Goal: Task Accomplishment & Management: Complete application form

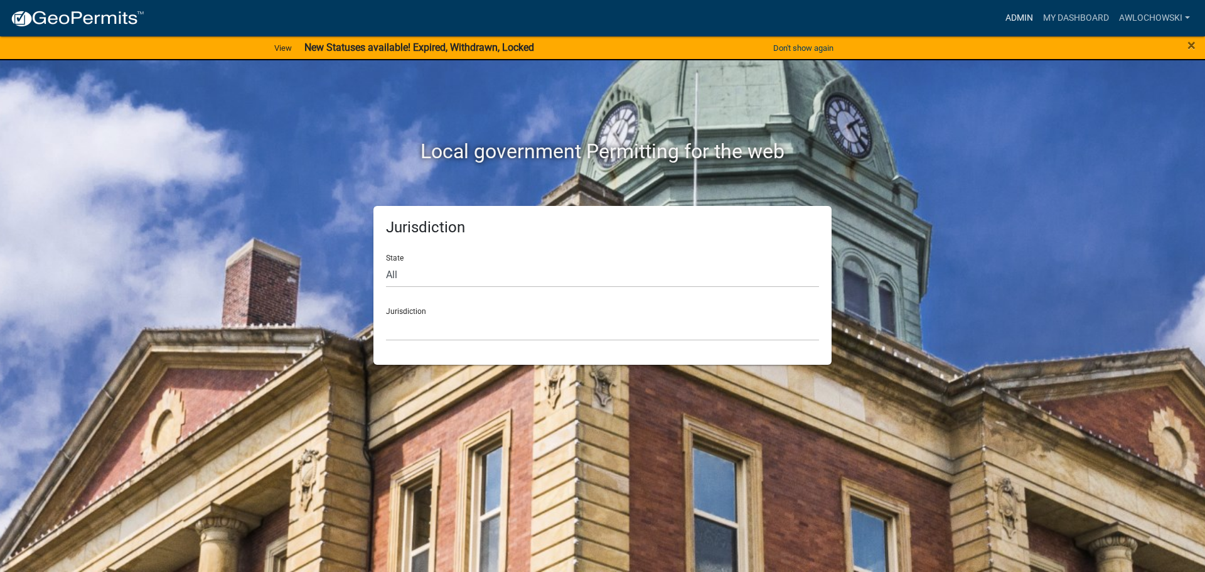
click at [1022, 14] on link "Admin" at bounding box center [1019, 18] width 38 height 24
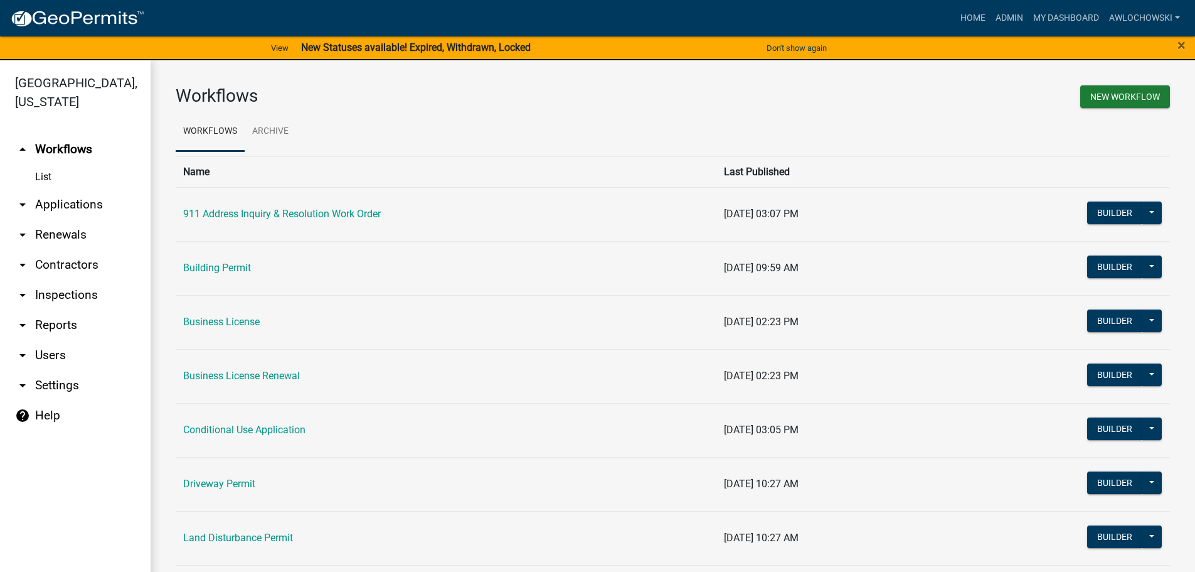
drag, startPoint x: 78, startPoint y: 203, endPoint x: 87, endPoint y: 199, distance: 9.8
click at [78, 203] on link "arrow_drop_down Applications" at bounding box center [75, 205] width 151 height 30
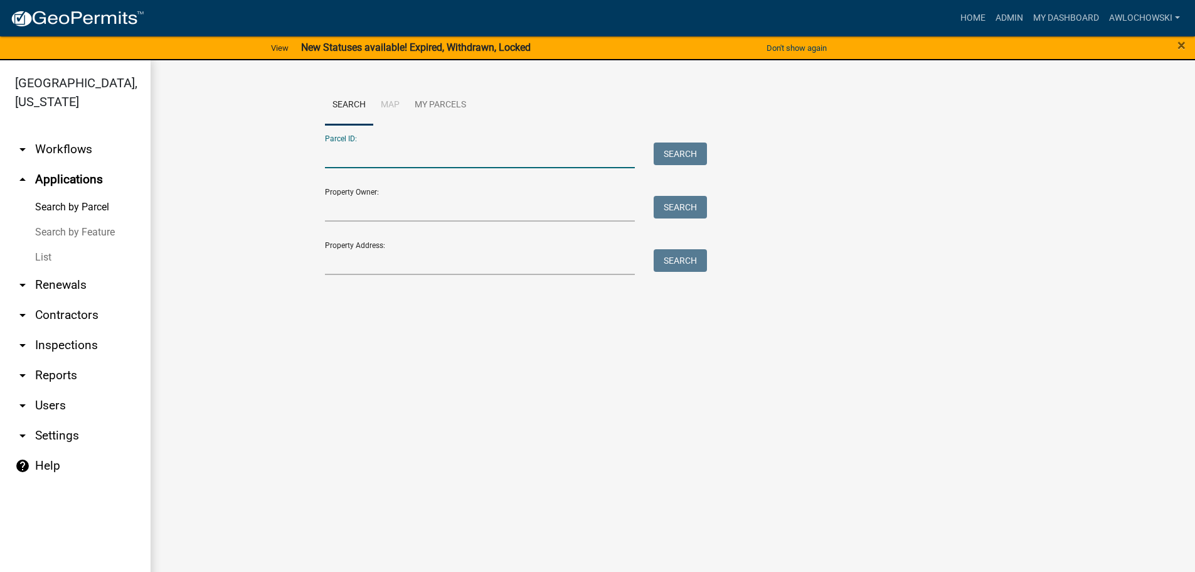
click at [330, 156] on input "Parcel ID:" at bounding box center [480, 155] width 311 height 26
type input "3049 017F"
click at [671, 150] on button "Search" at bounding box center [680, 153] width 53 height 23
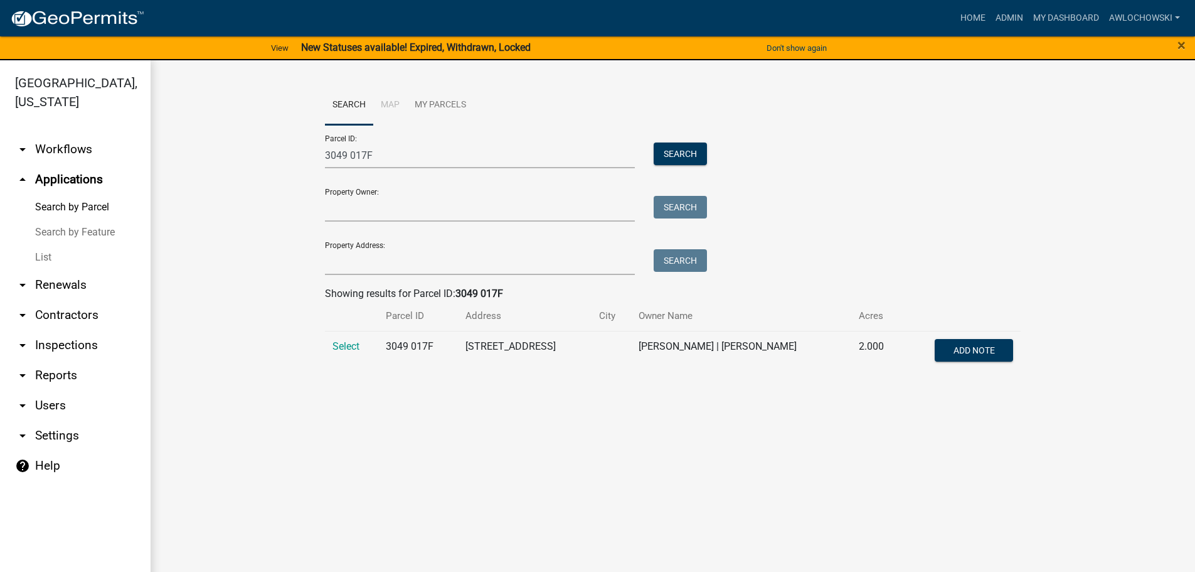
click at [360, 347] on td "Select" at bounding box center [351, 351] width 53 height 41
click at [353, 344] on span "Select" at bounding box center [346, 346] width 27 height 12
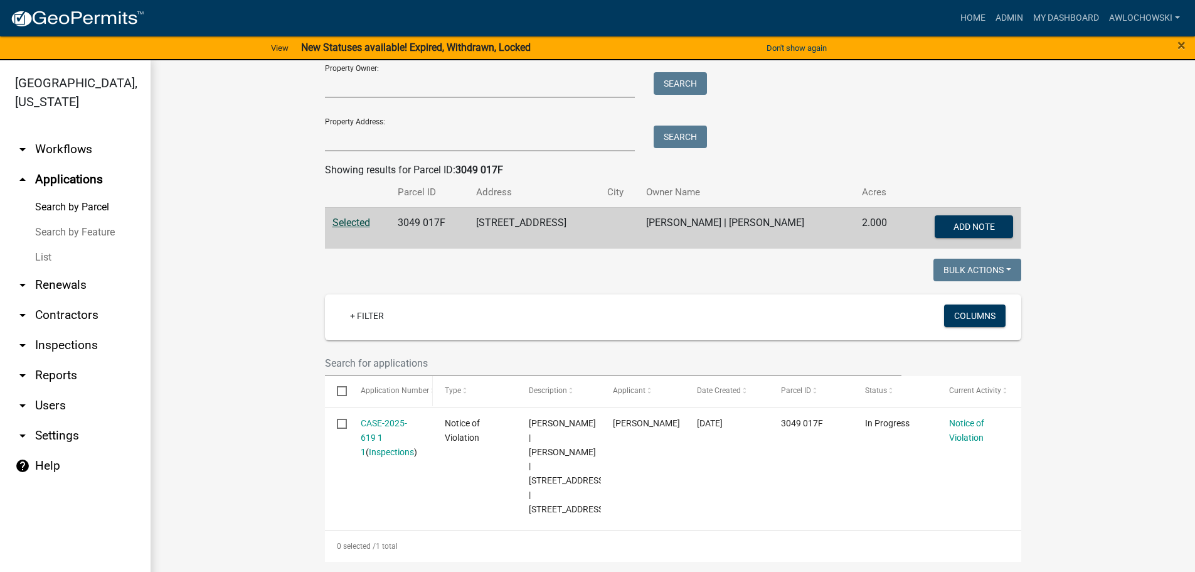
scroll to position [181, 0]
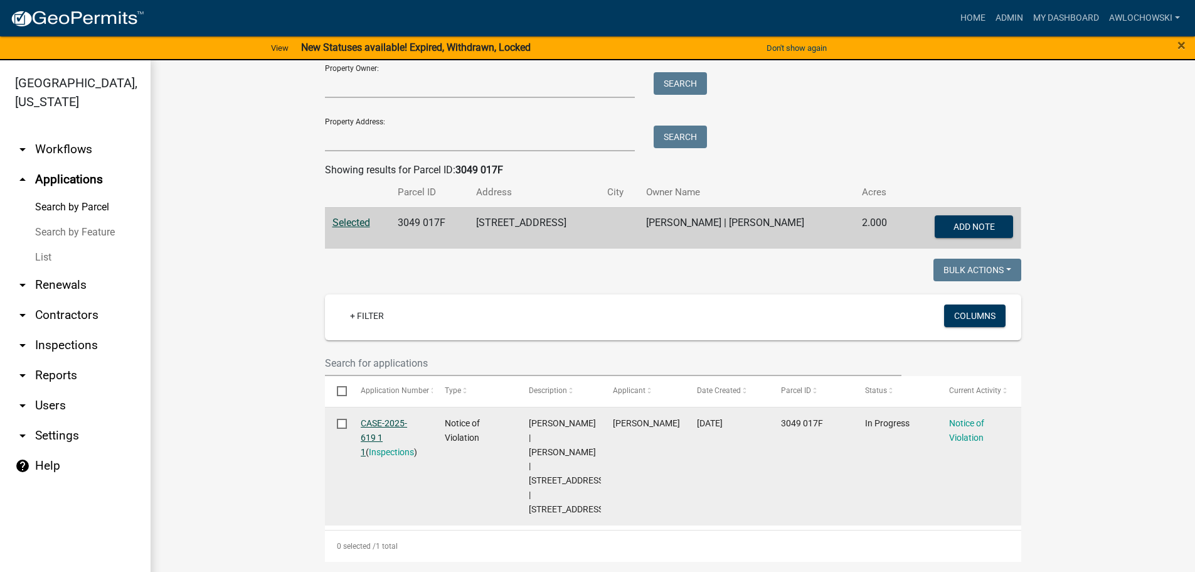
click at [377, 418] on link "CASE-2025-619 1 1" at bounding box center [384, 437] width 46 height 39
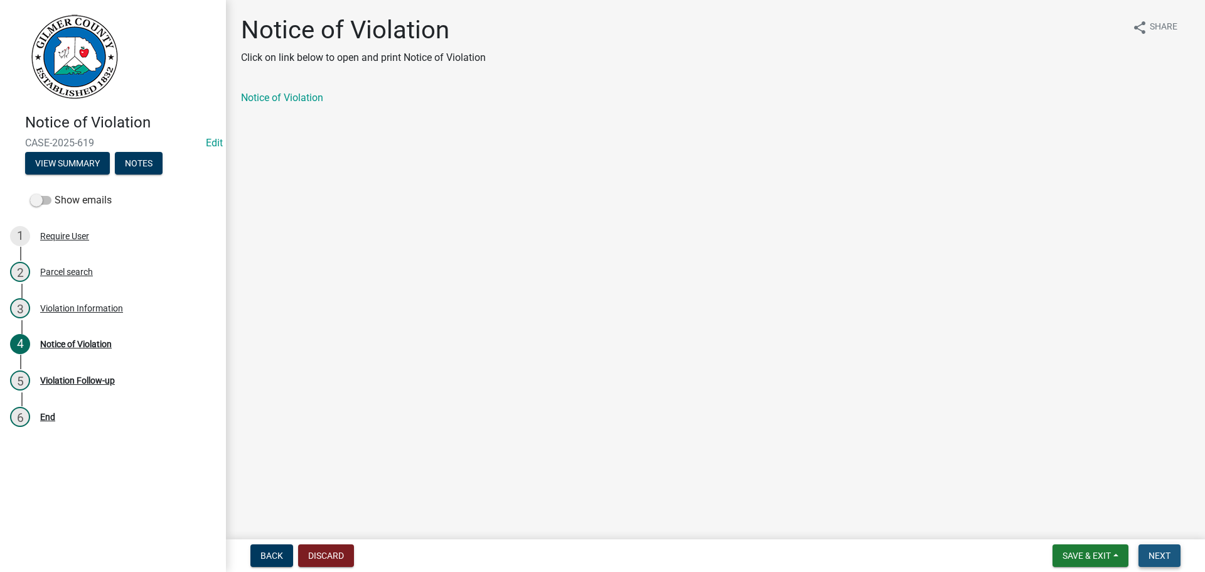
click at [1156, 554] on span "Next" at bounding box center [1159, 555] width 22 height 10
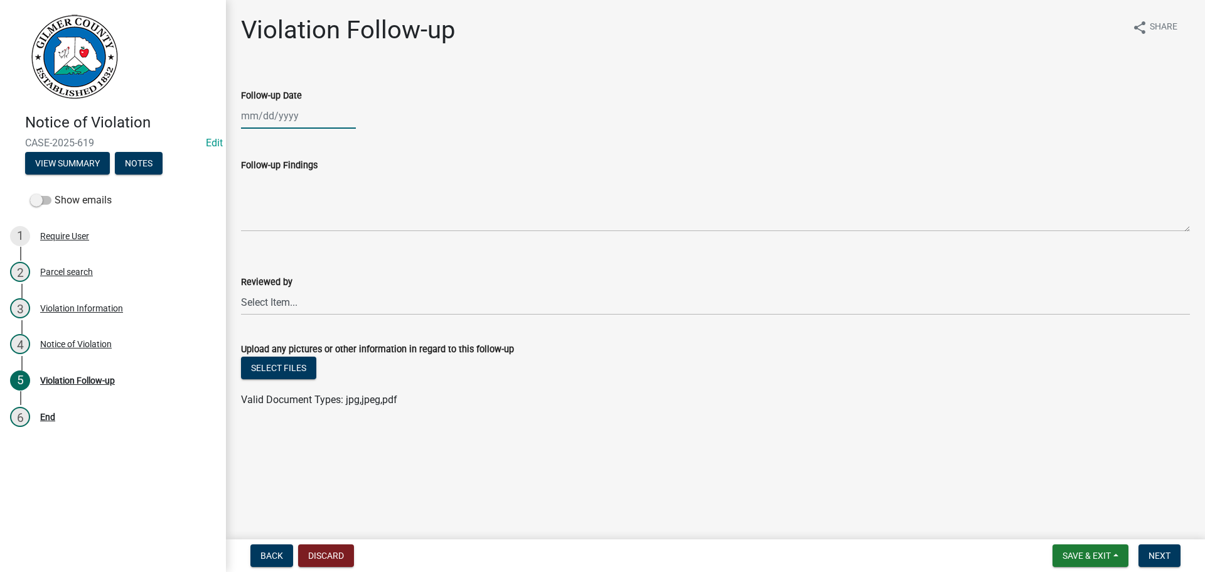
select select "8"
select select "2025"
click at [256, 114] on div "[PERSON_NAME] Feb Mar Apr [PERSON_NAME][DATE] Oct Nov [DATE] 1526 1527 1528 152…" at bounding box center [298, 116] width 115 height 26
click at [311, 240] on div "21" at bounding box center [314, 243] width 20 height 20
type input "[DATE]"
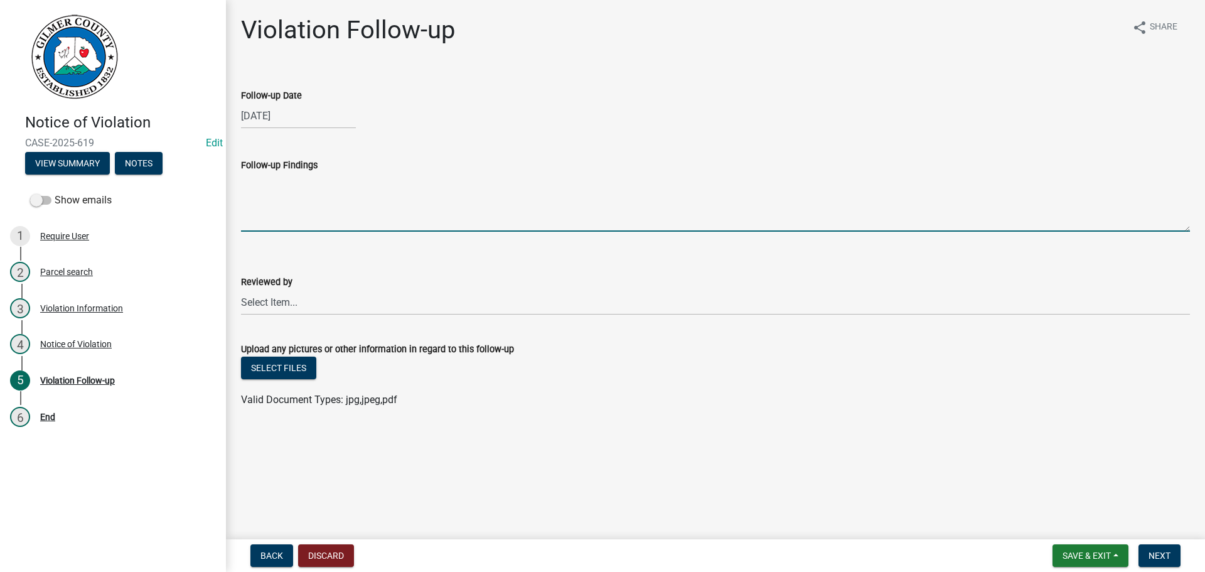
click at [279, 205] on textarea "Follow-up Findings" at bounding box center [715, 202] width 949 height 59
type textarea "In feud with neighbor"
click at [256, 303] on select "Select Item... [PERSON_NAME] [PERSON_NAME] [PERSON_NAME] [PERSON_NAME] [PERSON_…" at bounding box center [715, 302] width 949 height 26
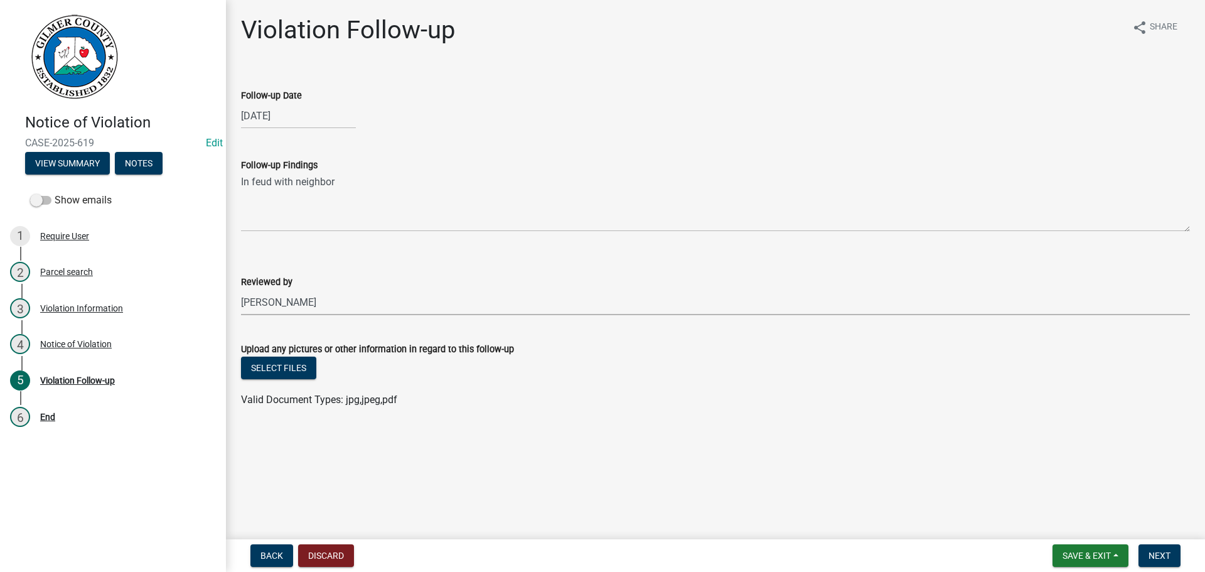
click at [241, 289] on select "Select Item... [PERSON_NAME] [PERSON_NAME] [PERSON_NAME] [PERSON_NAME] [PERSON_…" at bounding box center [715, 302] width 949 height 26
select select "f3ceb3fd-6d25-43c8-a8d6-5ddeb18f621b"
click at [1160, 555] on span "Next" at bounding box center [1159, 555] width 22 height 10
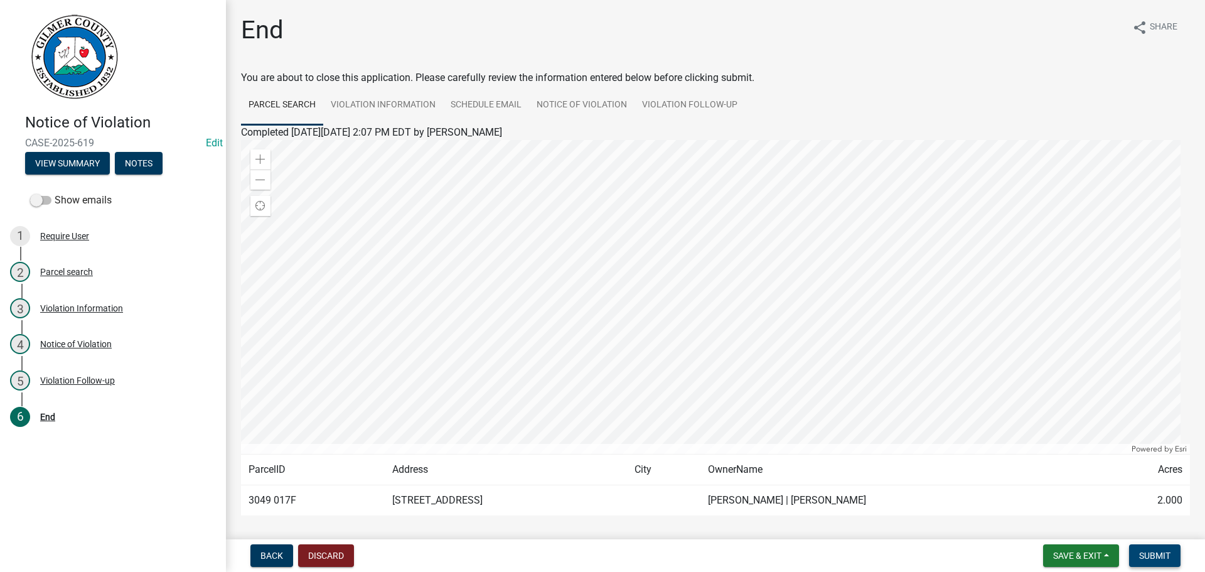
drag, startPoint x: 1160, startPoint y: 555, endPoint x: 1181, endPoint y: 562, distance: 21.8
click at [1181, 562] on form "Save & Exit Save Save & Exit Submit" at bounding box center [1111, 555] width 147 height 23
click at [1160, 549] on button "Submit" at bounding box center [1154, 555] width 51 height 23
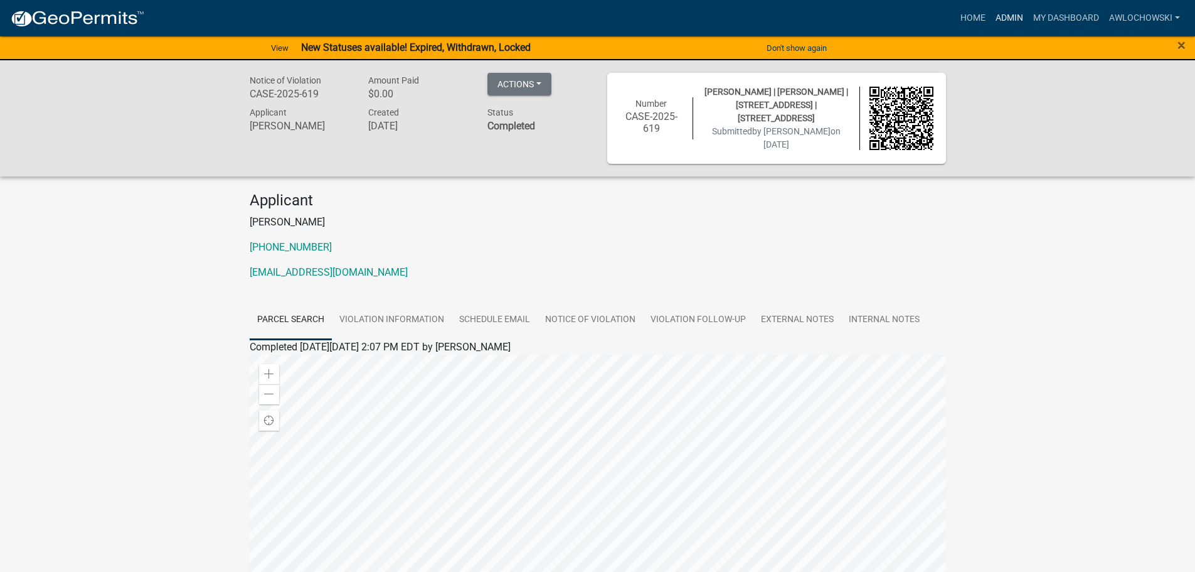
click at [1004, 16] on link "Admin" at bounding box center [1010, 18] width 38 height 24
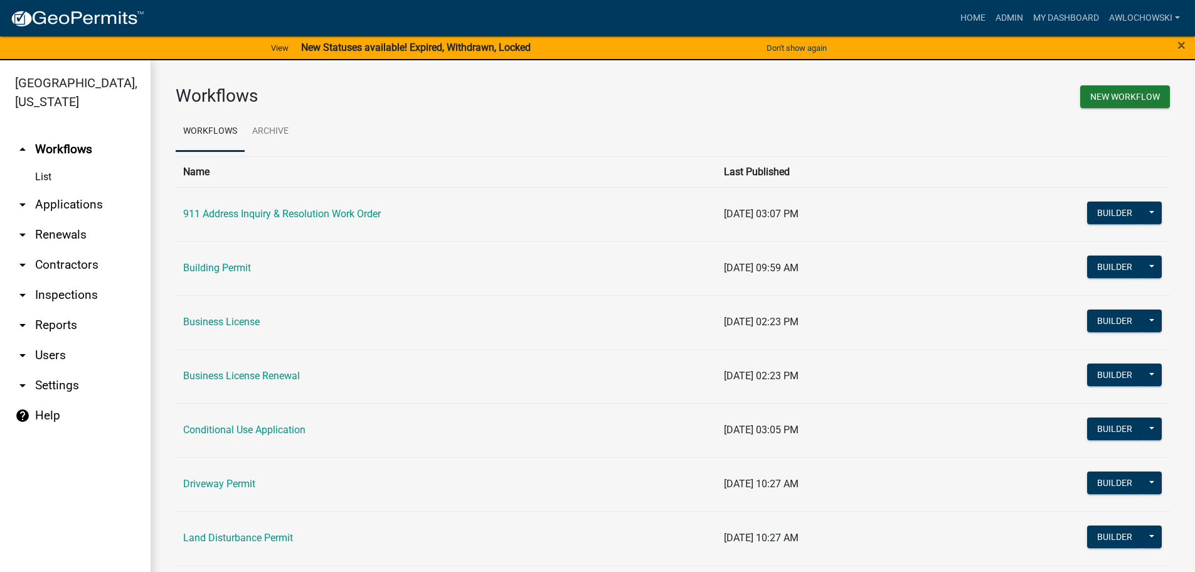
click at [75, 204] on link "arrow_drop_down Applications" at bounding box center [75, 205] width 151 height 30
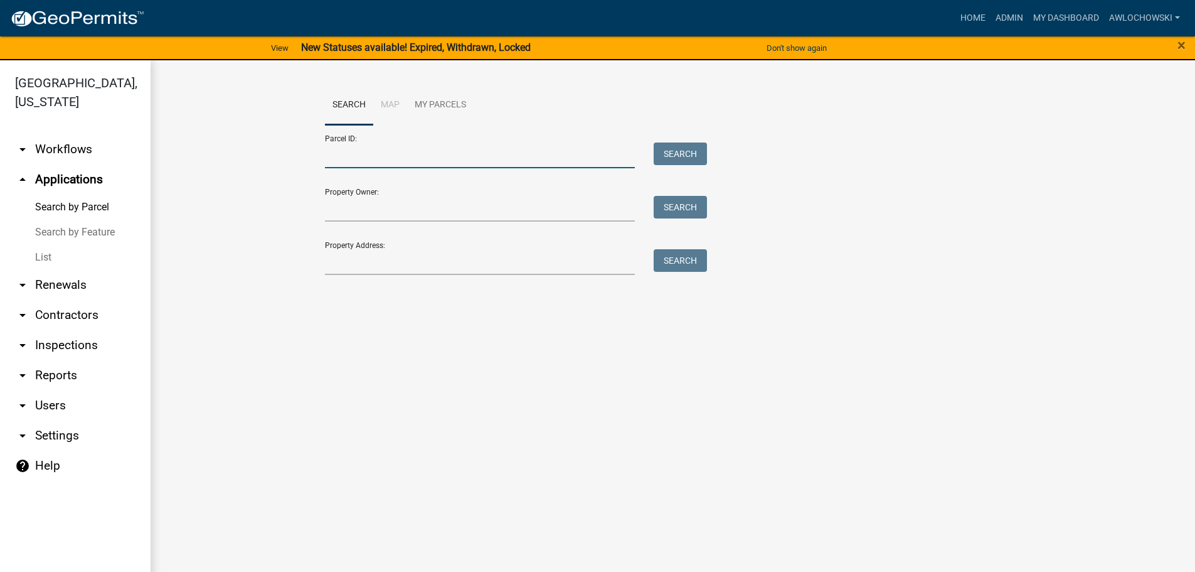
click at [330, 159] on input "Parcel ID:" at bounding box center [480, 155] width 311 height 26
type input "3072 032"
click at [674, 156] on button "Search" at bounding box center [680, 153] width 53 height 23
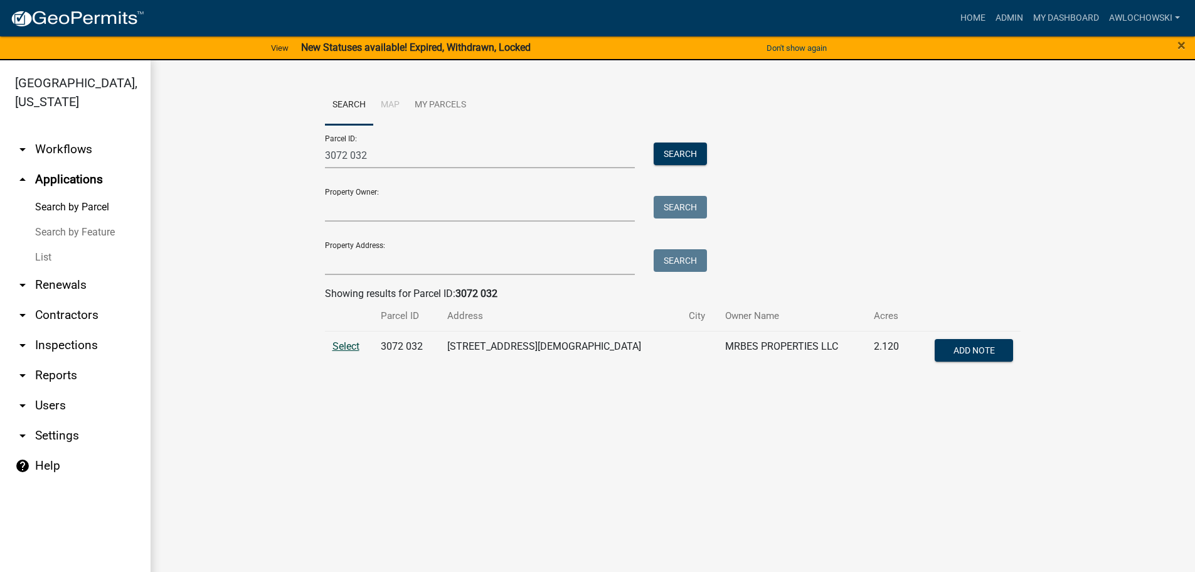
click at [352, 344] on span "Select" at bounding box center [346, 346] width 27 height 12
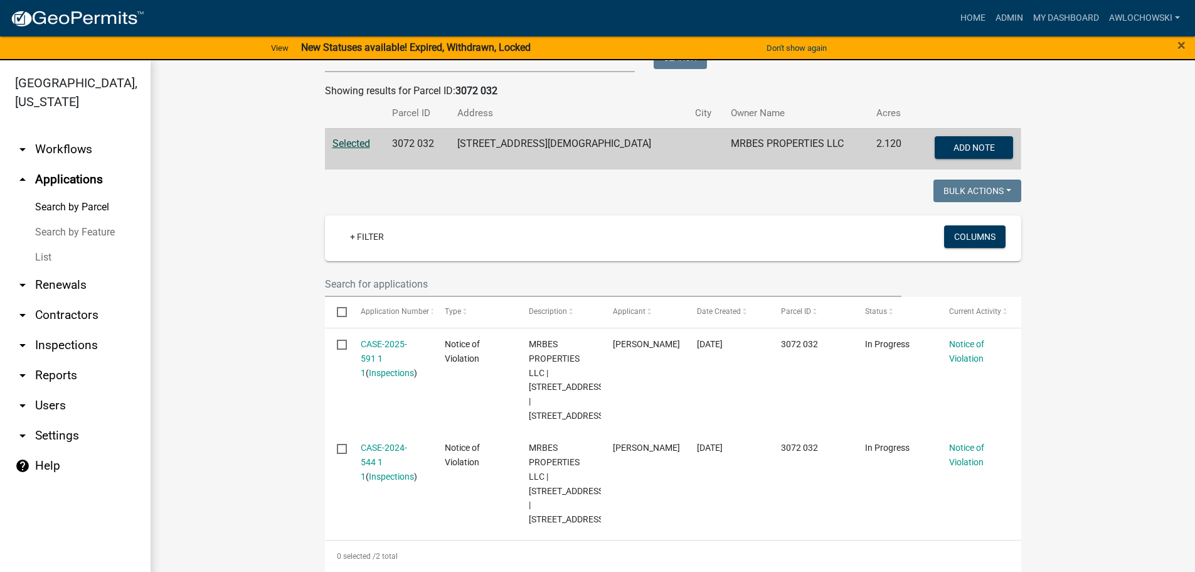
scroll to position [251, 0]
